Goal: Complete application form

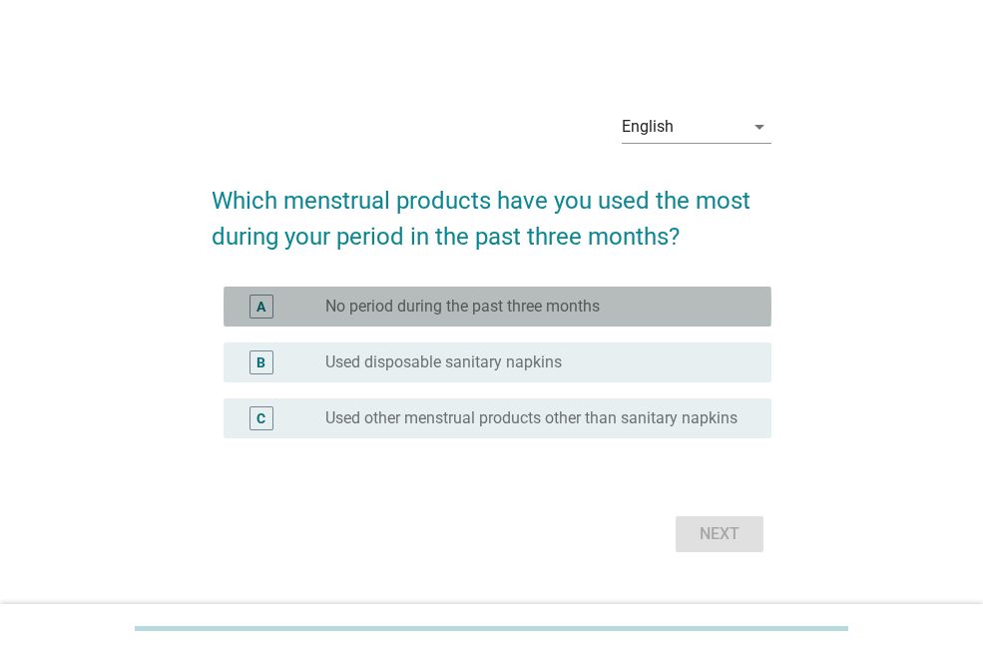
click at [488, 297] on label "No period during the past three months" at bounding box center [462, 306] width 275 height 20
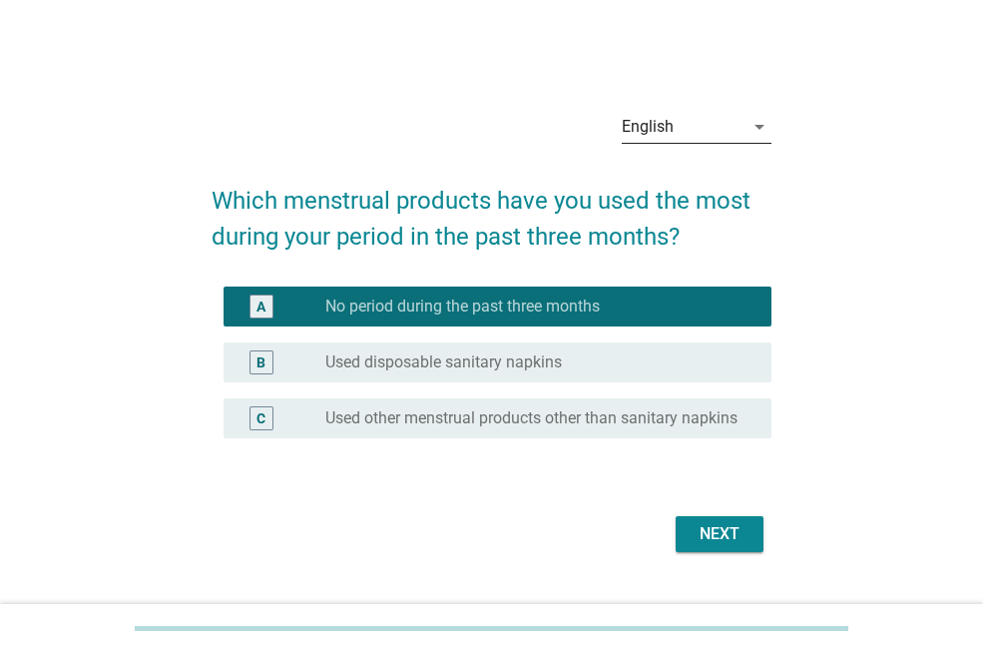
click at [756, 121] on icon "arrow_drop_down" at bounding box center [760, 127] width 24 height 24
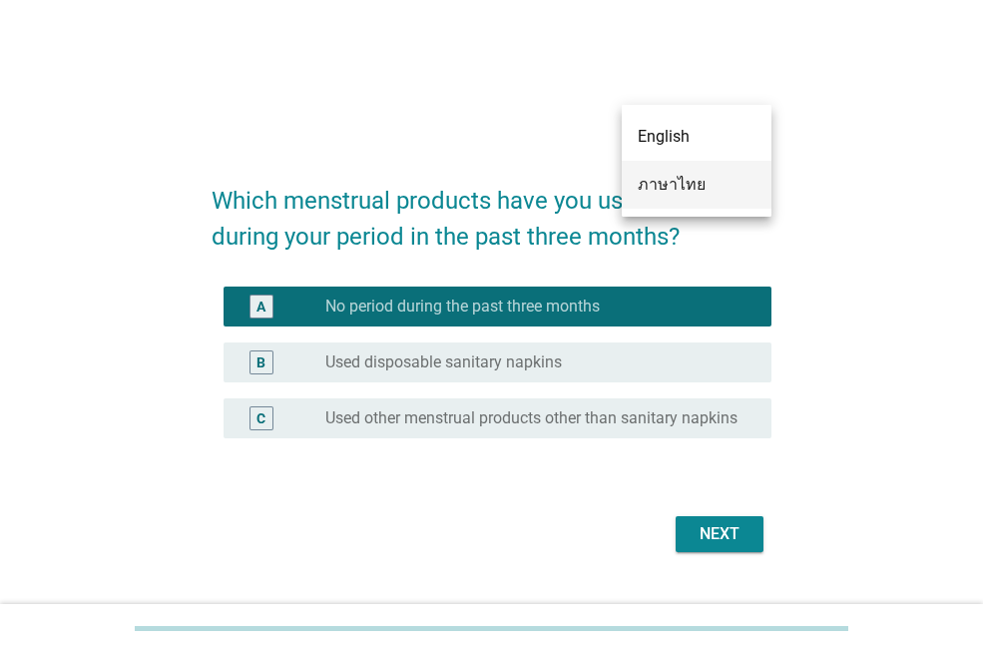
click at [689, 187] on div "ภาษาไทย" at bounding box center [697, 185] width 118 height 24
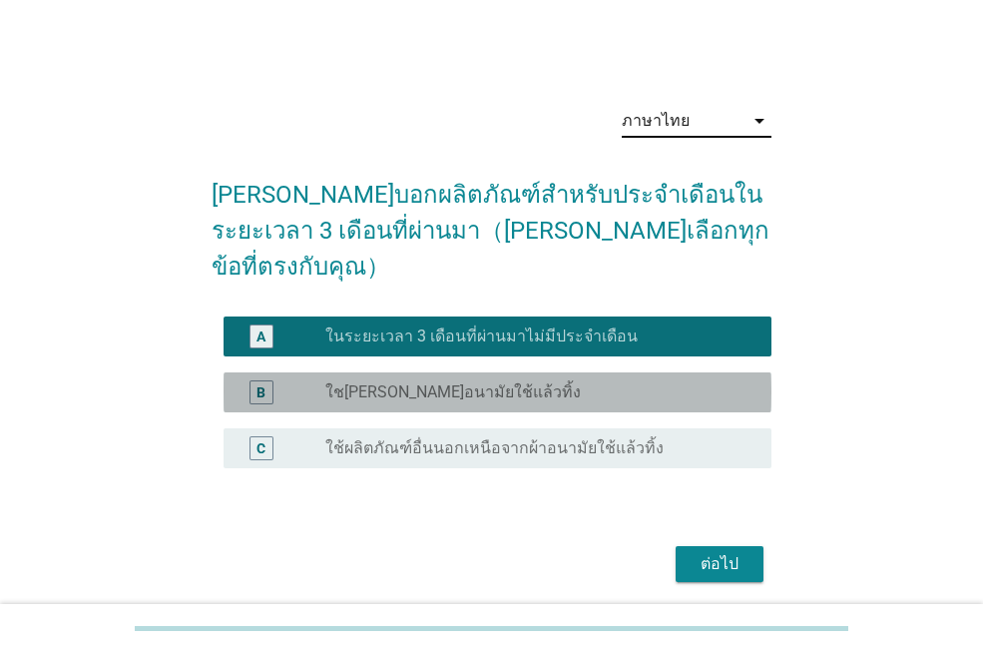
click at [548, 382] on div "radio_button_unchecked ใช[PERSON_NAME]อนามัยใช้แล้วทิ้ง" at bounding box center [532, 392] width 414 height 20
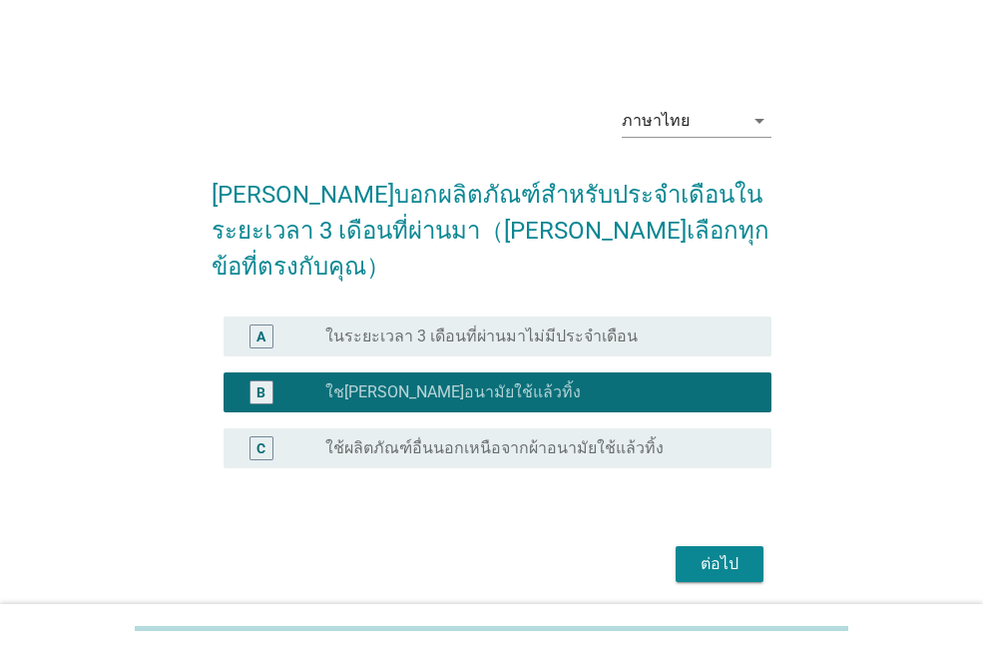
click at [710, 552] on div "ต่อไป" at bounding box center [720, 564] width 56 height 24
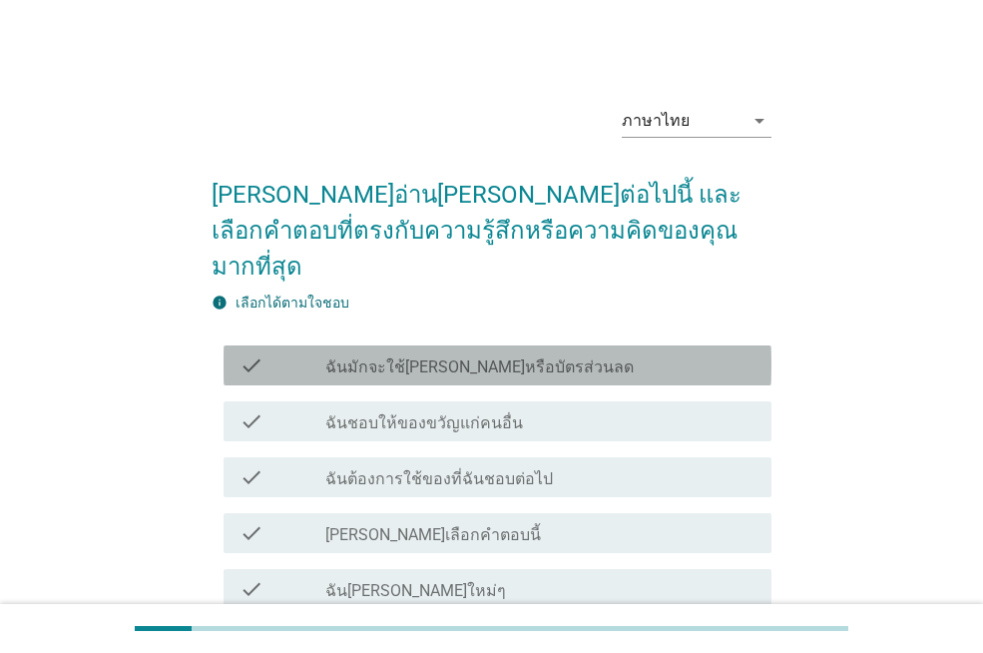
click at [444, 357] on label "ฉันมักจะใช้[PERSON_NAME]หรือบัตรส่วนลด" at bounding box center [479, 367] width 308 height 20
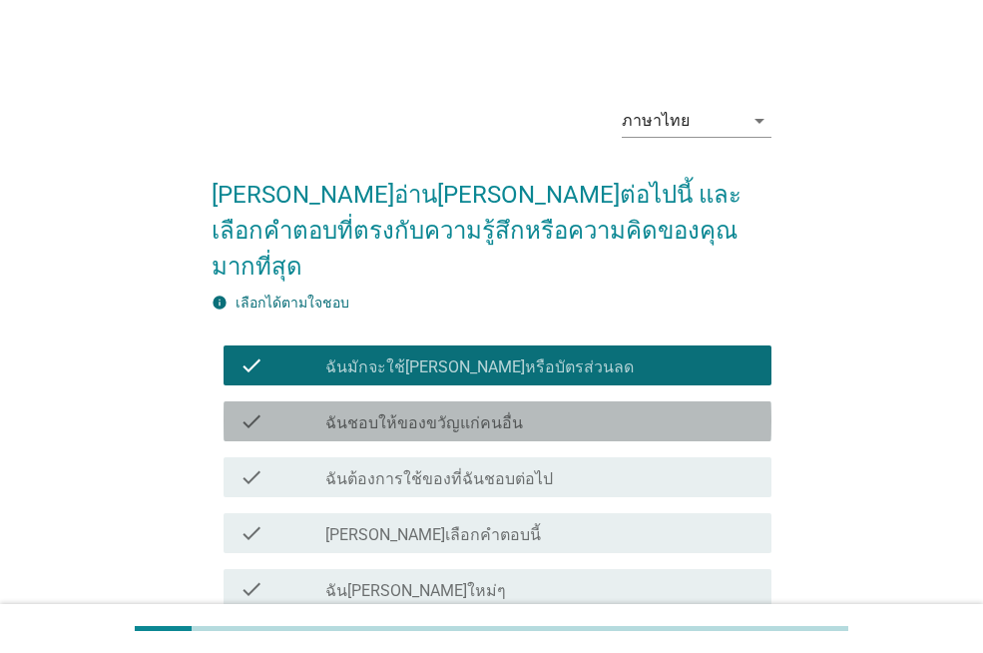
click at [434, 413] on label "ฉันชอบให้ของขวัญแก่คนอื่น" at bounding box center [424, 423] width 198 height 20
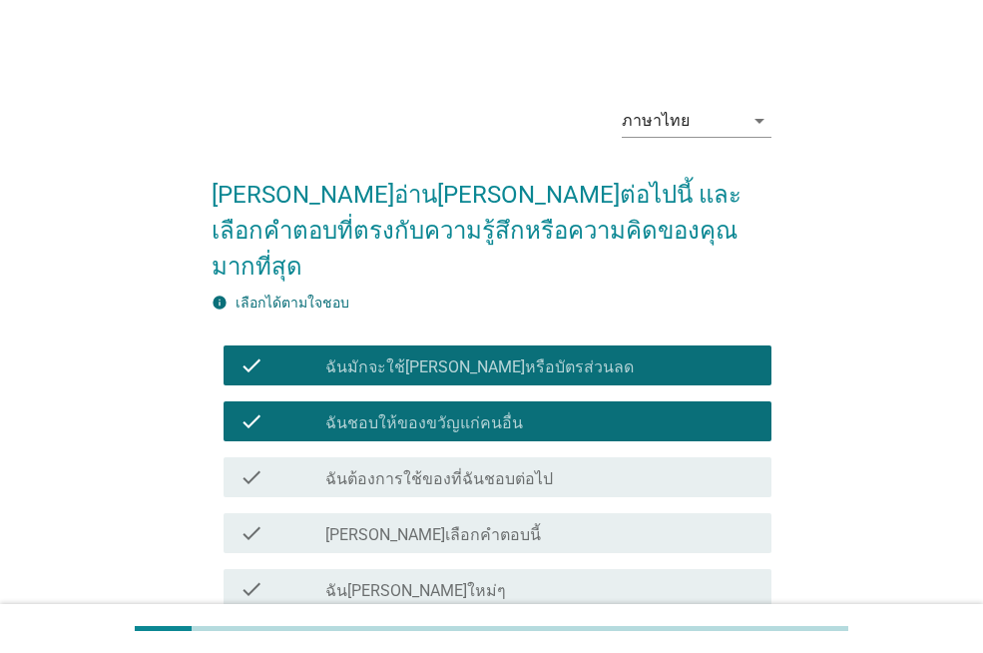
click at [429, 469] on label "ฉันต้องการใช้ของที่ฉันชอบต่อไป" at bounding box center [439, 479] width 228 height 20
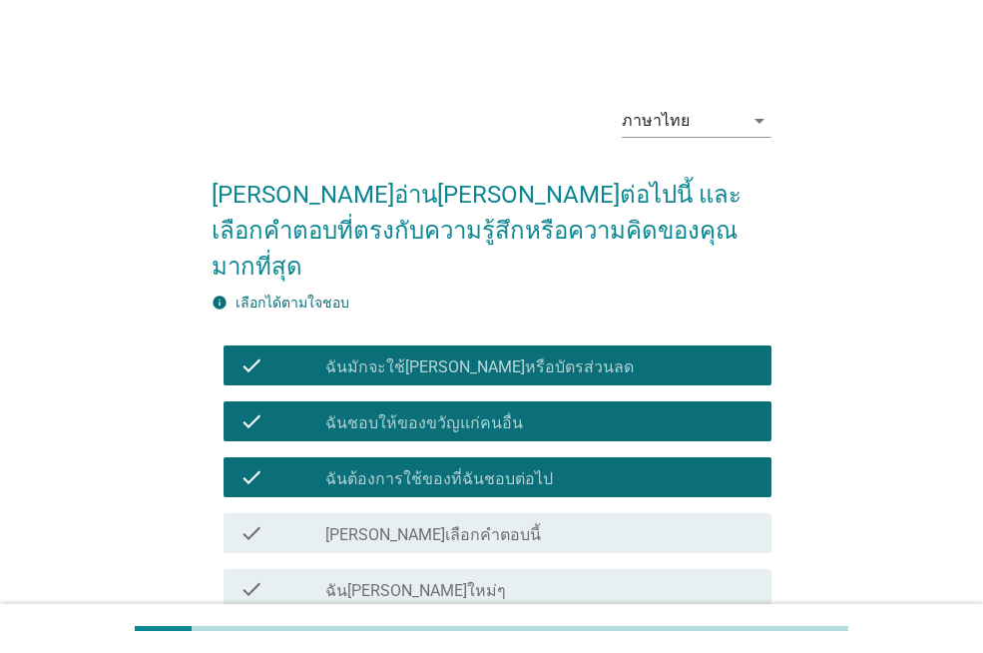
scroll to position [153, 0]
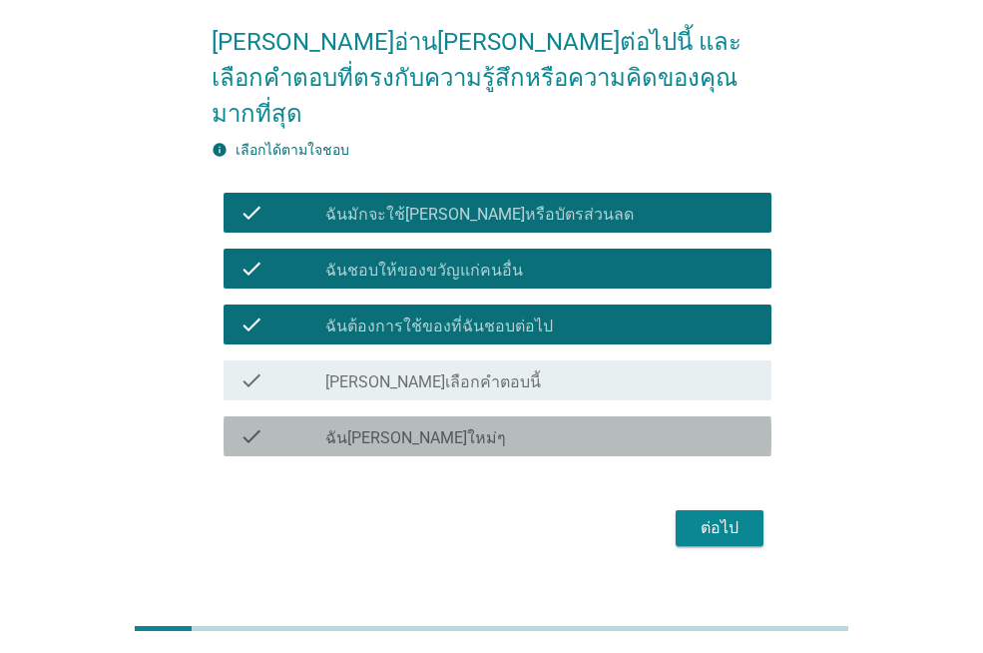
click at [448, 428] on label "ฉัน[PERSON_NAME]ใหม่ๆ" at bounding box center [415, 438] width 181 height 20
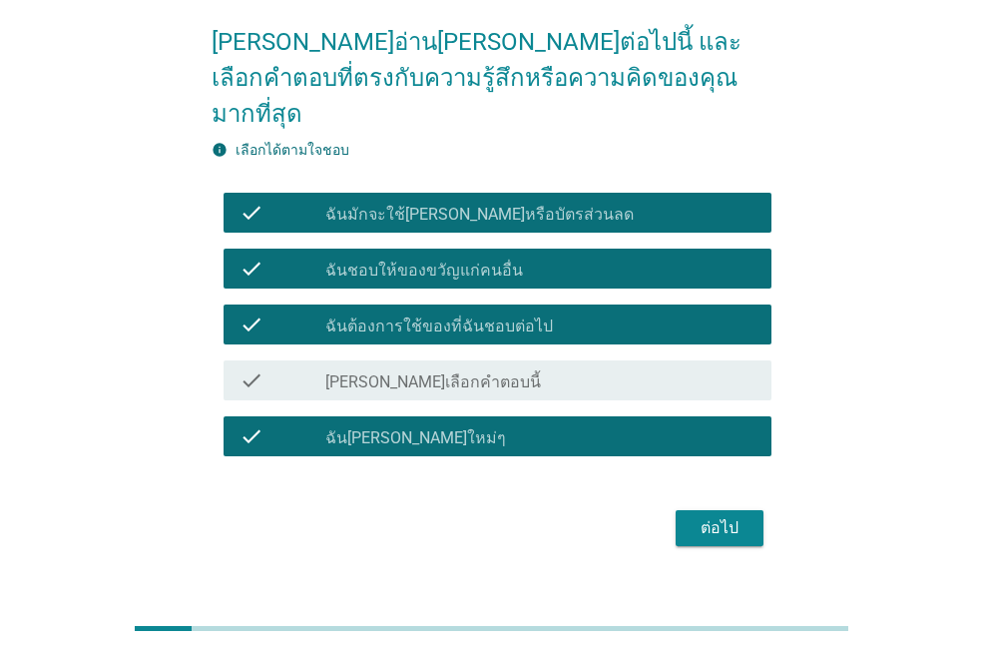
click at [723, 516] on div "ต่อไป" at bounding box center [720, 528] width 56 height 24
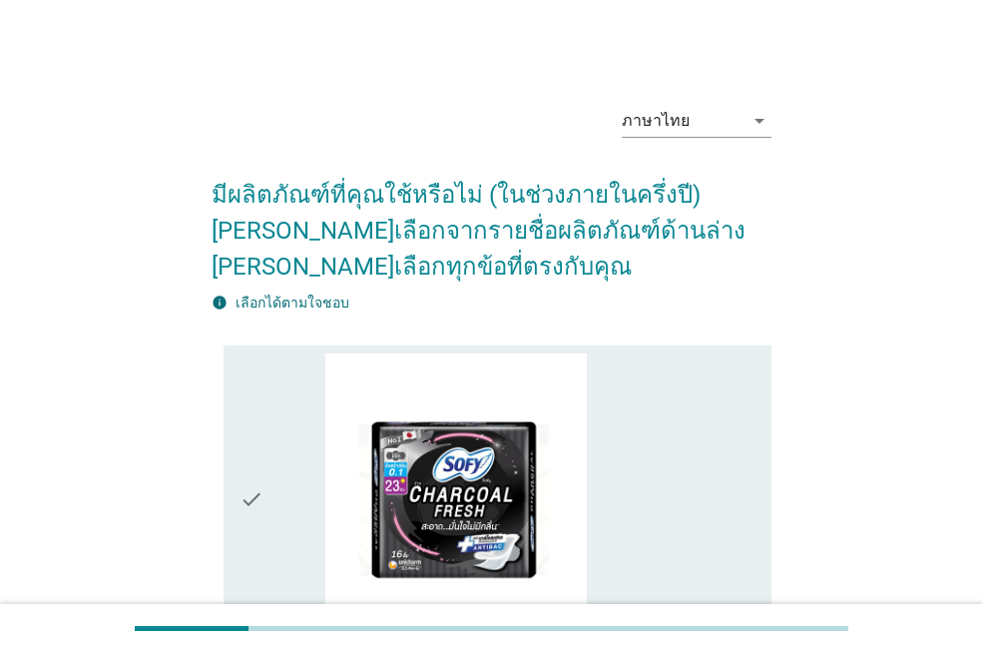
scroll to position [200, 0]
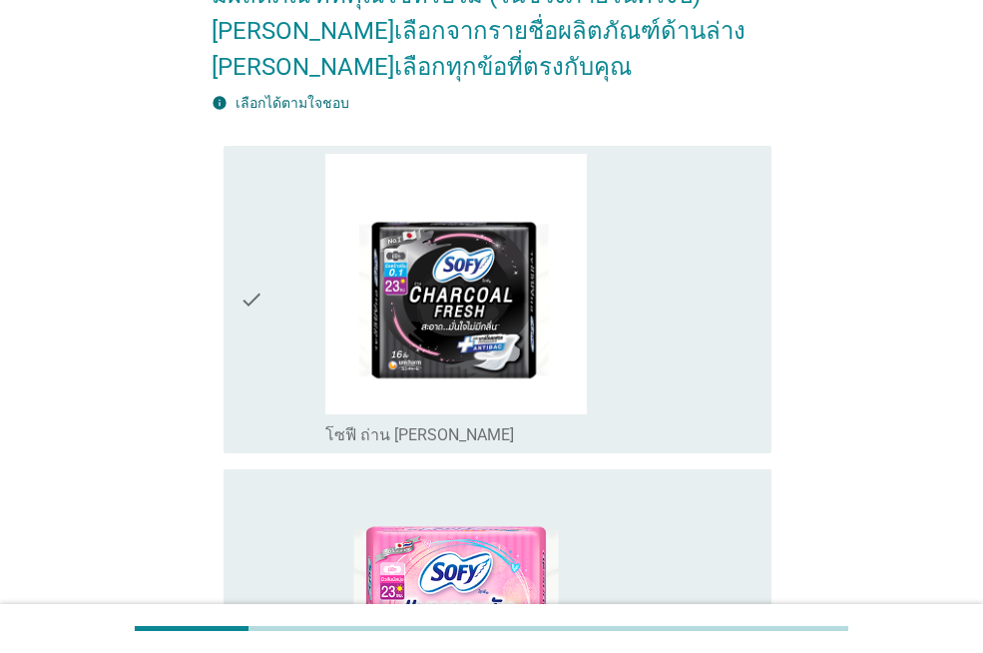
click at [678, 362] on div "check_box_outline_blank โซฟี ถ่าน ชาร์โคลเฟรช [PERSON_NAME]" at bounding box center [540, 300] width 430 height 292
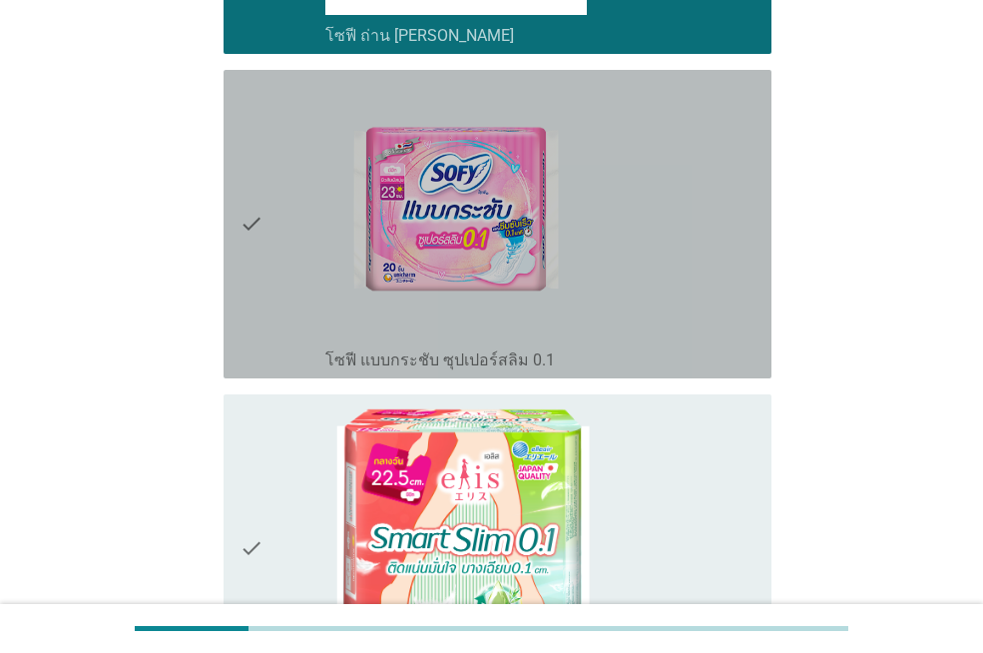
click at [677, 363] on div "check_box_outline_blank โซฟี แบบกระชับ ซุปเปอร์สลิม 0.1" at bounding box center [540, 358] width 430 height 24
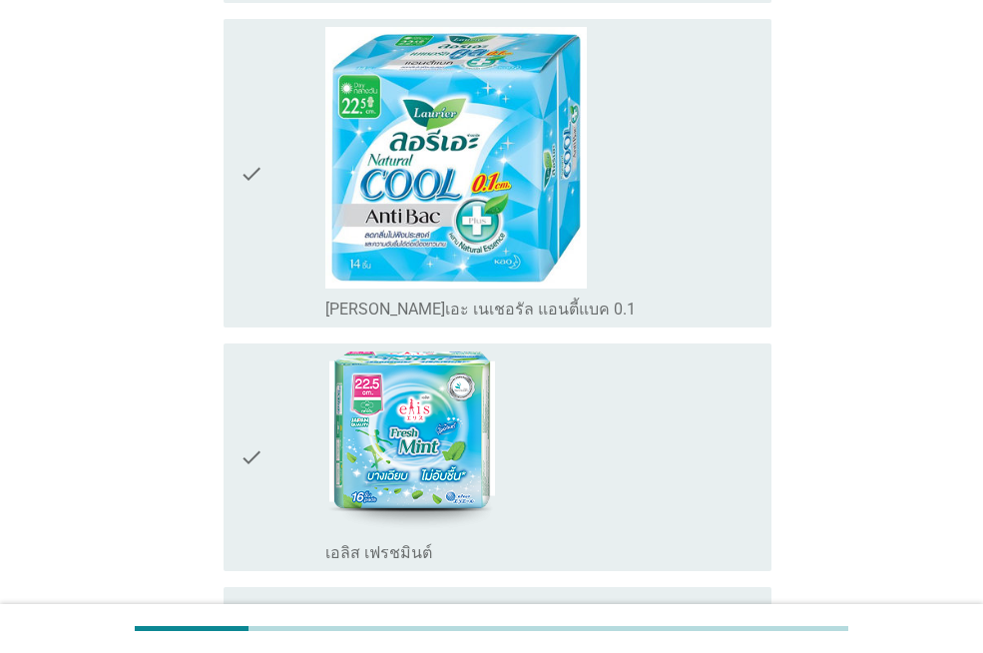
click at [664, 275] on div "check_box_outline_blank [PERSON_NAME]เอะ เนเชอรัล แอนตี้แบค 0.1" at bounding box center [540, 173] width 430 height 292
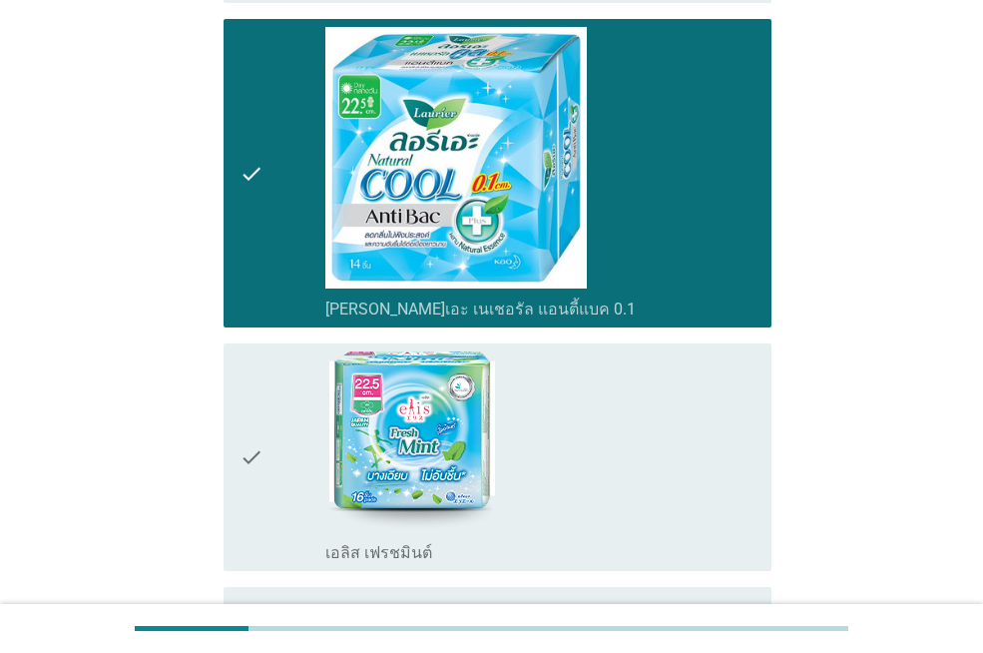
scroll to position [1697, 0]
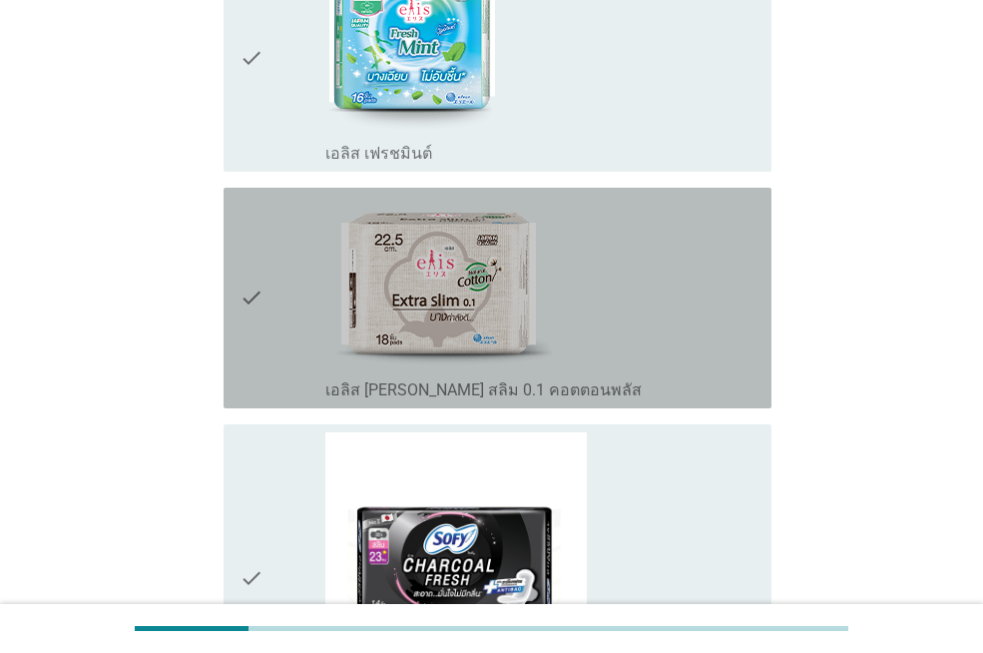
click at [654, 323] on div "check_box_outline_blank เอลิส [PERSON_NAME] สลิม 0.1 คอตตอนพลัส" at bounding box center [540, 298] width 430 height 205
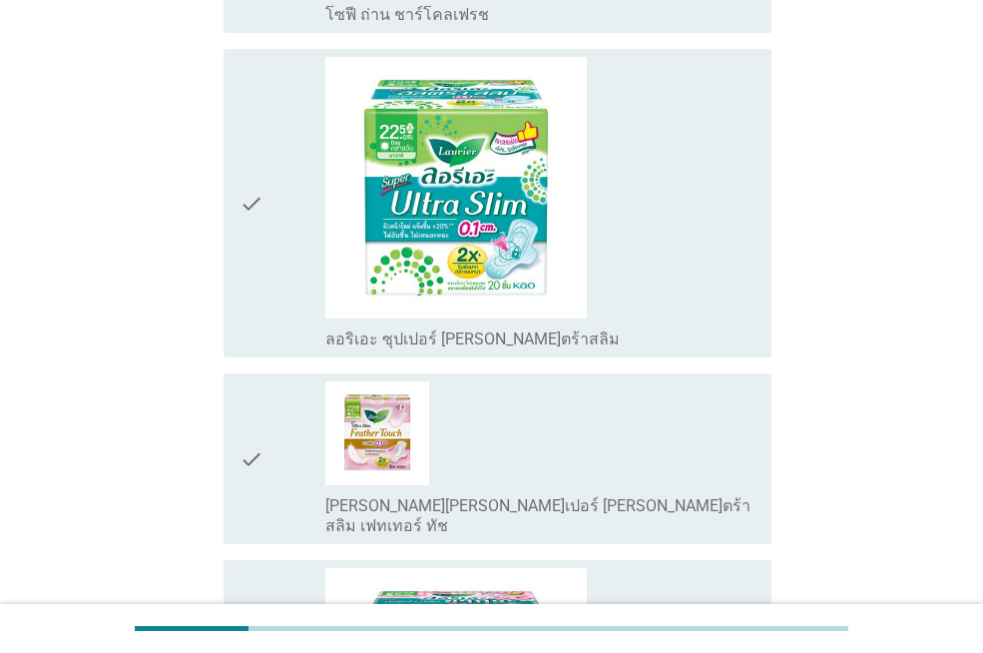
click at [654, 315] on div "check_box_outline_blank ลอริเอะ ซุปเปอร์ [PERSON_NAME]ตร้าสลิม" at bounding box center [540, 203] width 430 height 292
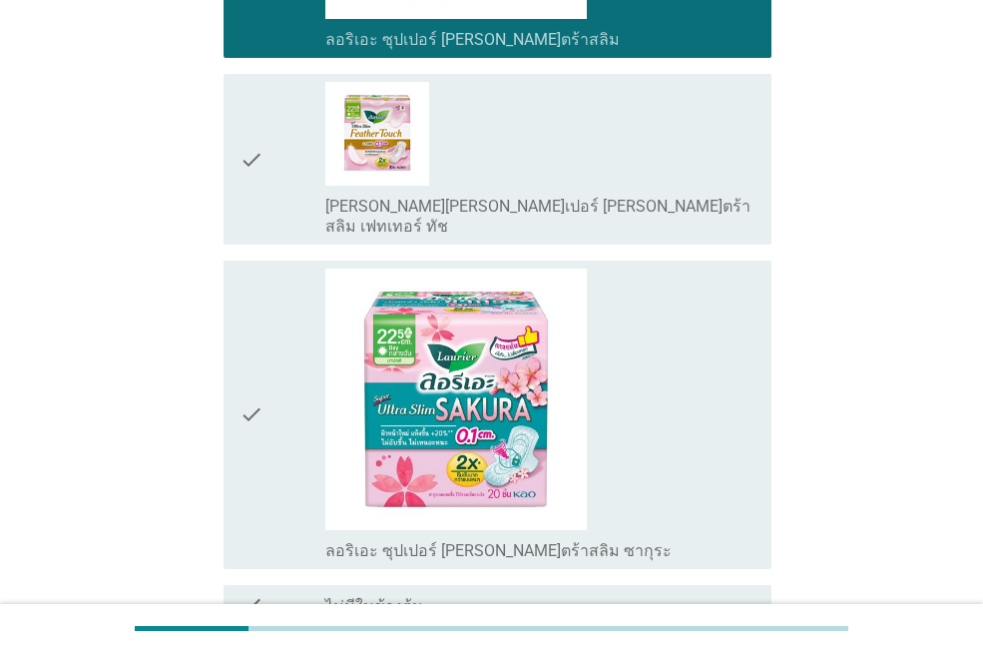
click at [646, 378] on div "check_box_outline_blank ลอริเอะ ซุปเปอร์ [PERSON_NAME]ตร้าสลิม ซากุระ" at bounding box center [540, 415] width 430 height 292
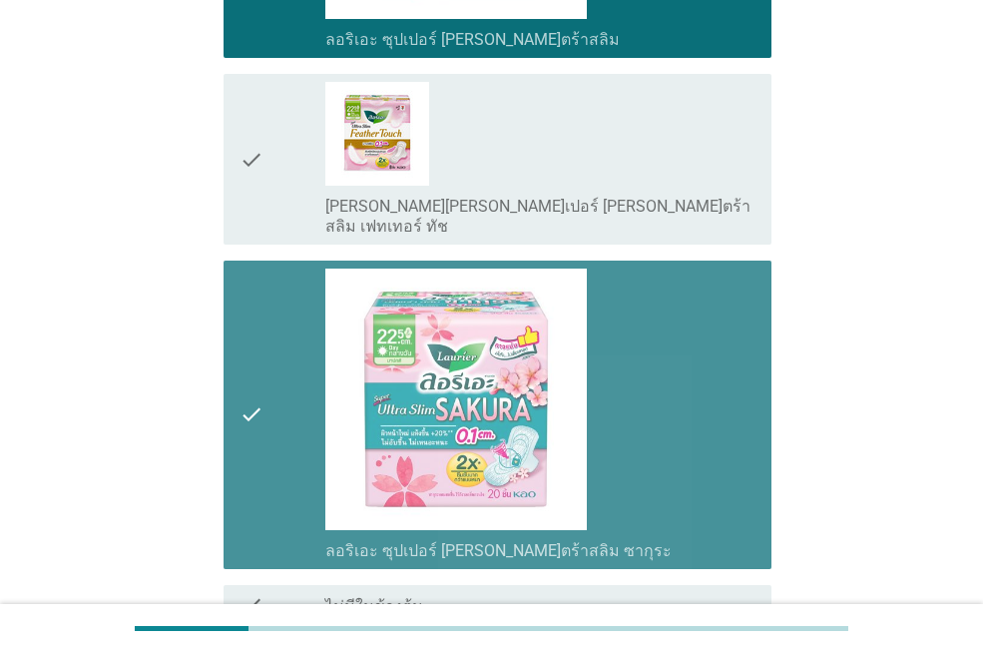
scroll to position [2880, 0]
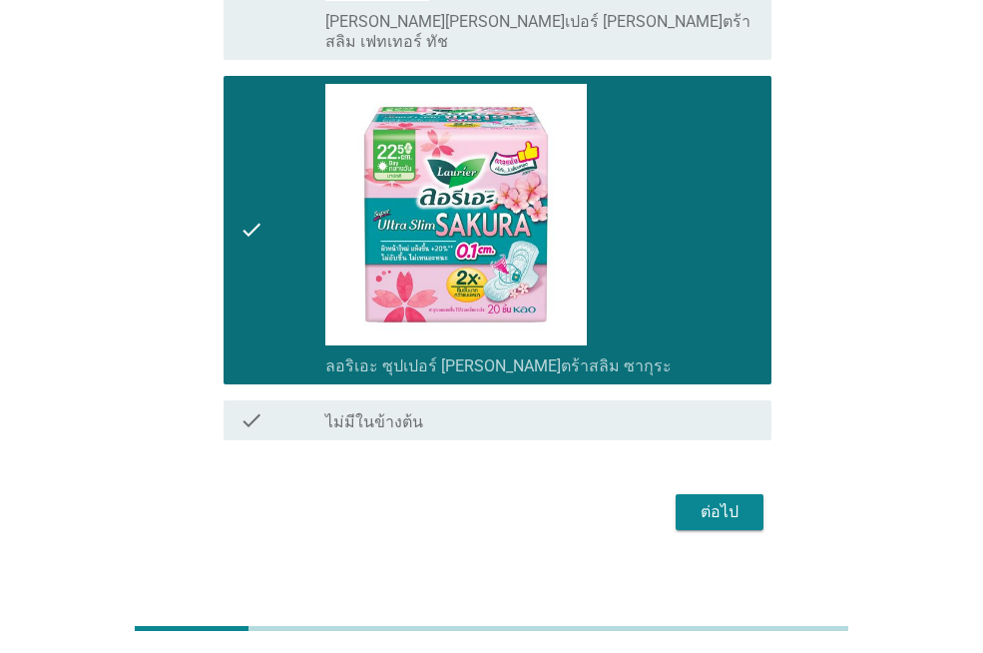
click at [723, 500] on div "ต่อไป" at bounding box center [720, 512] width 56 height 24
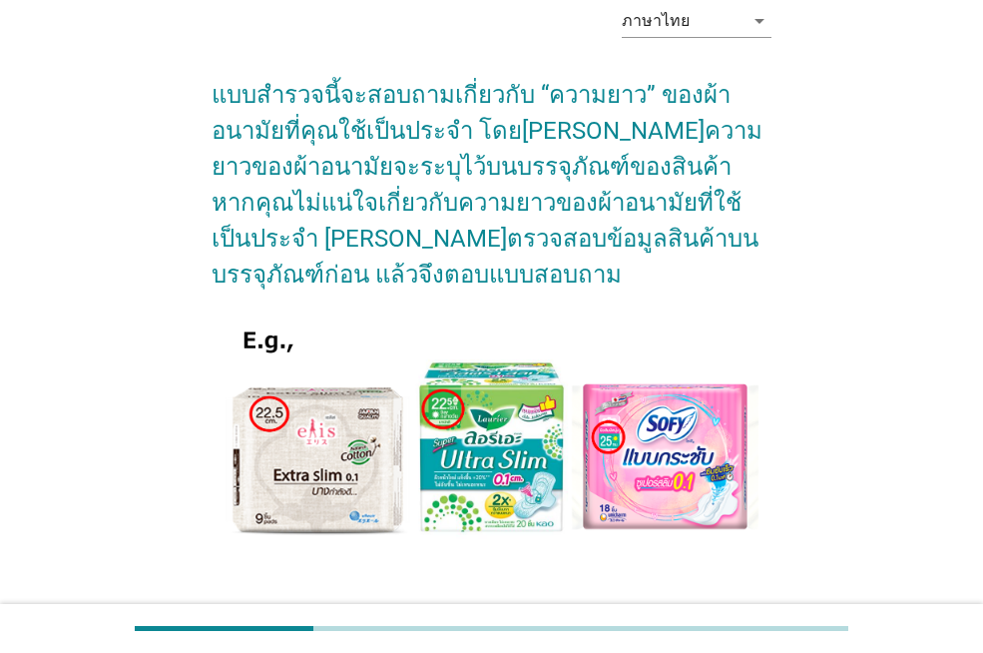
scroll to position [243, 0]
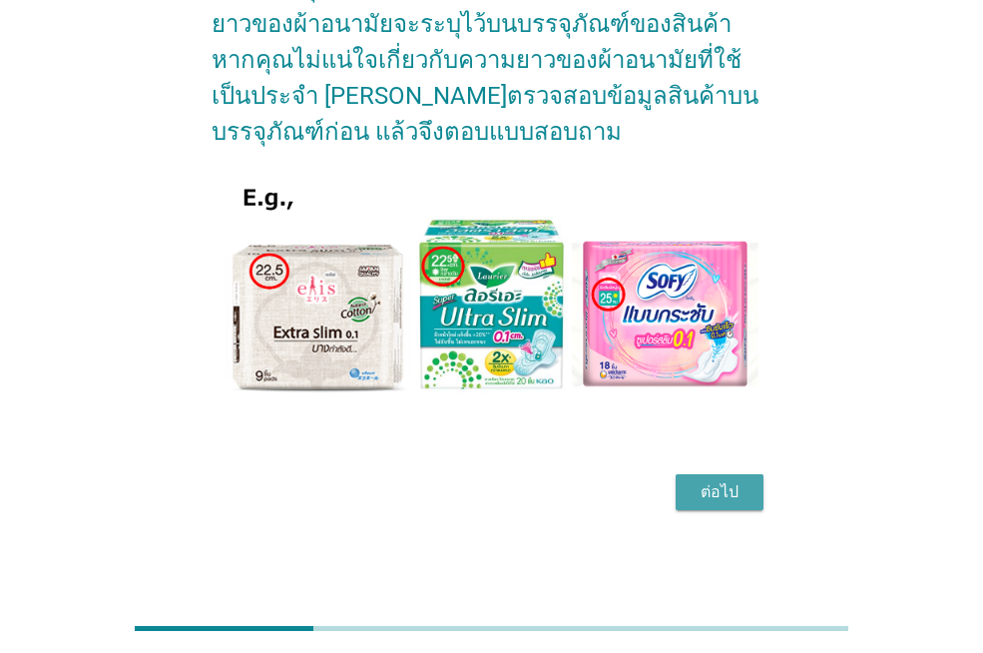
click at [732, 495] on div "ต่อไป" at bounding box center [720, 492] width 56 height 24
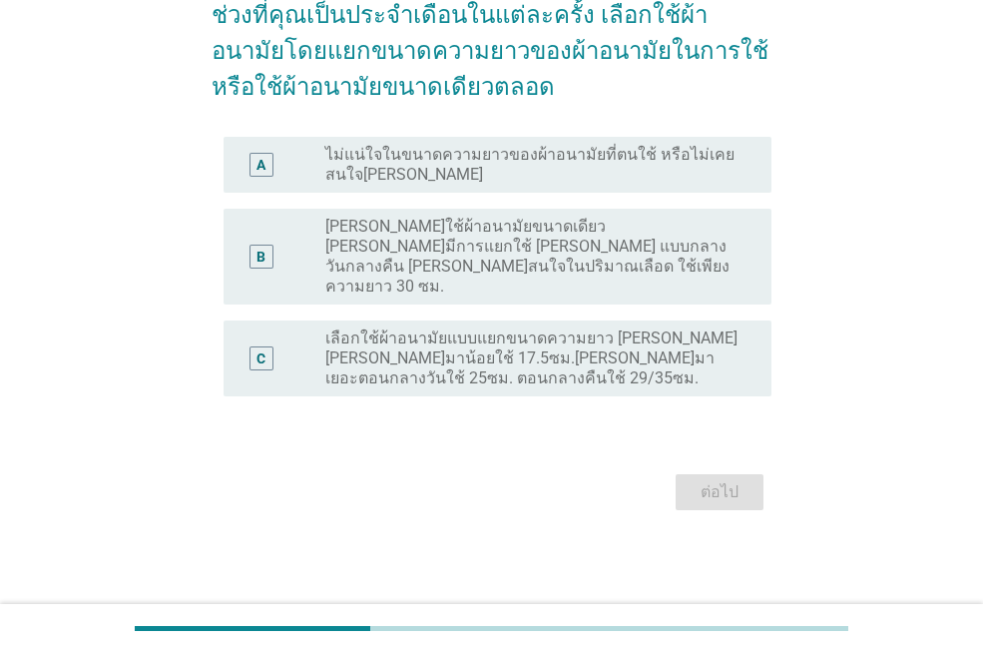
scroll to position [0, 0]
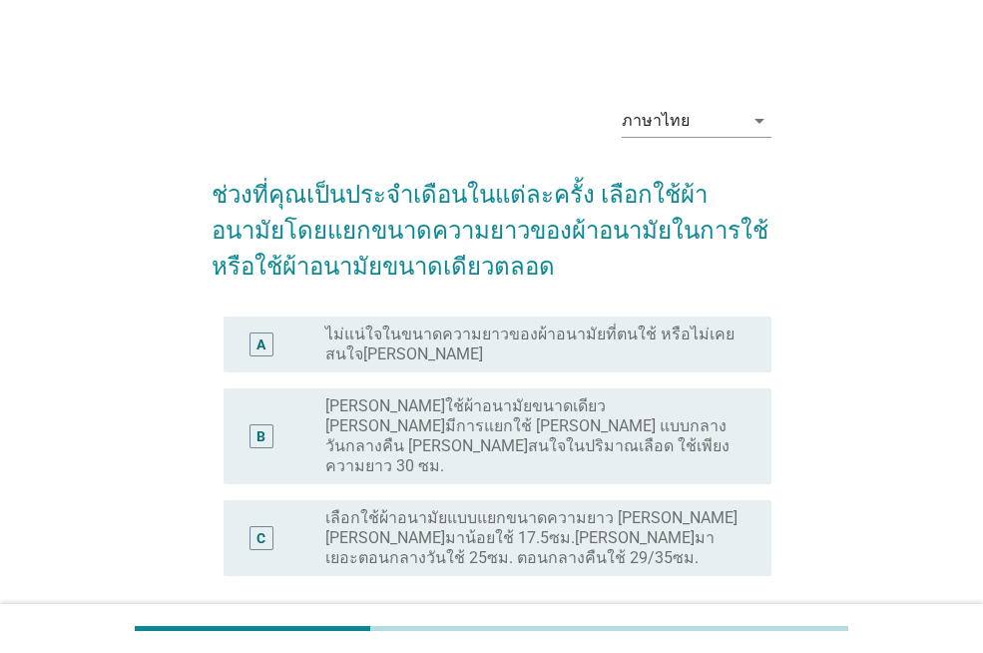
click at [479, 400] on label "[PERSON_NAME]ใช้ผ้าอนามัยขนาดเดียว [PERSON_NAME]มีการแยกใช้ [PERSON_NAME] แบบกล…" at bounding box center [532, 436] width 414 height 80
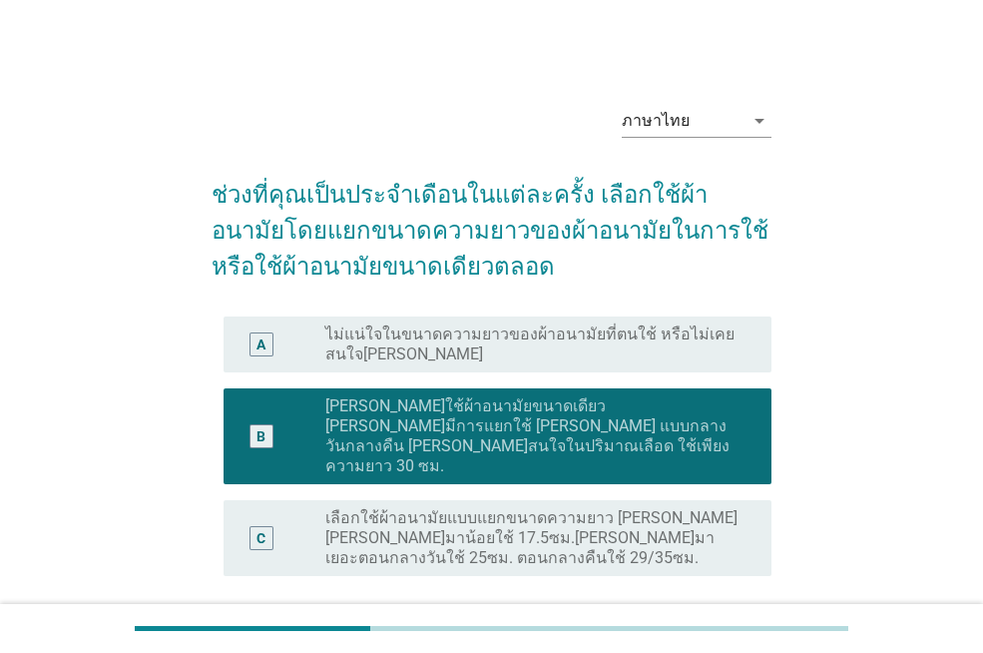
scroll to position [140, 0]
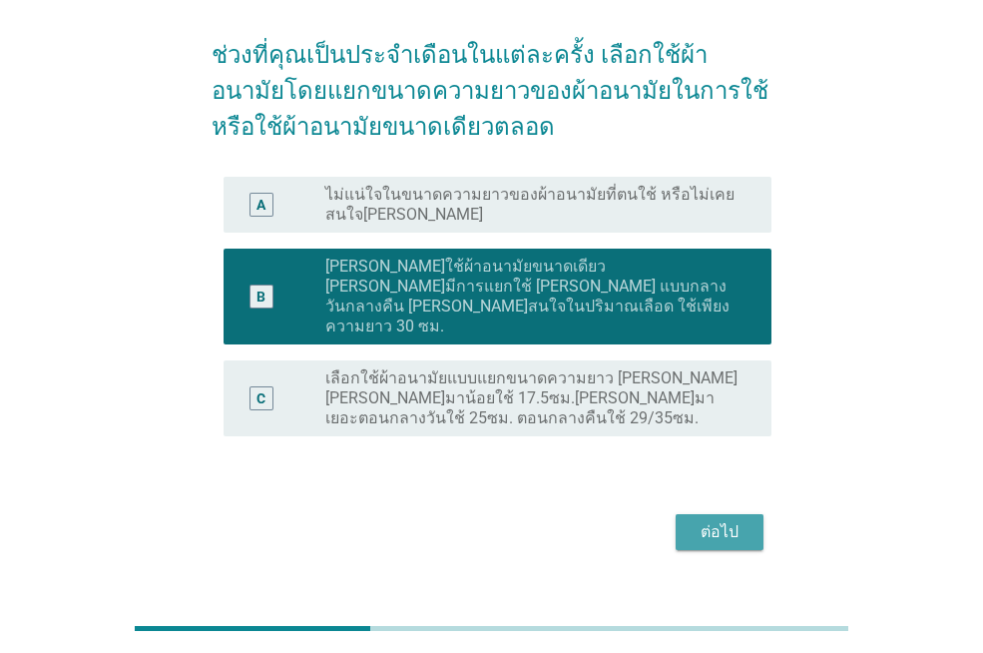
click at [713, 520] on div "ต่อไป" at bounding box center [720, 532] width 56 height 24
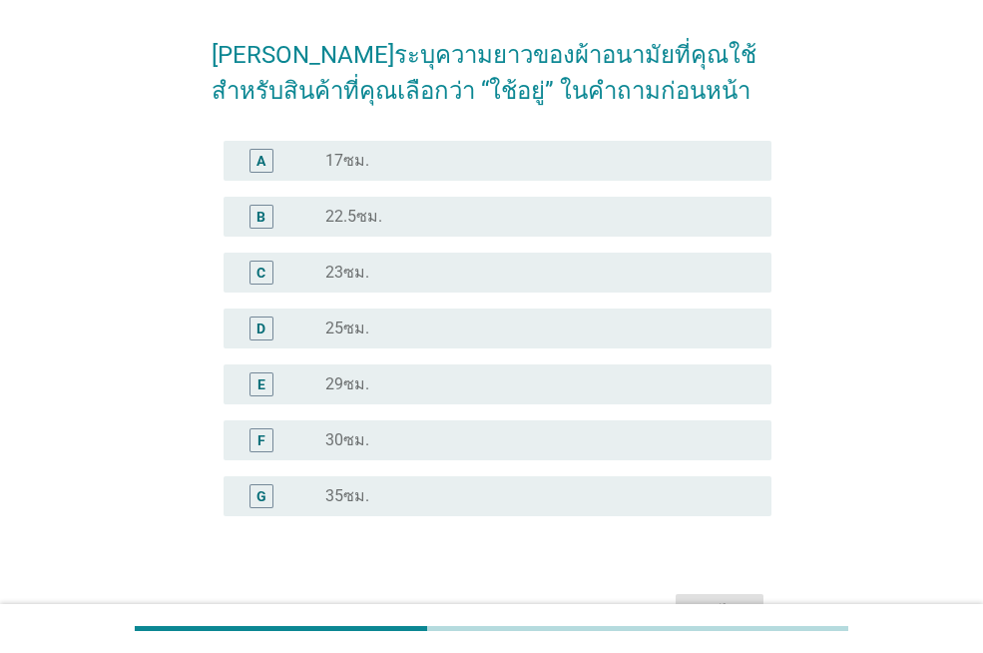
scroll to position [0, 0]
